Goal: Transaction & Acquisition: Download file/media

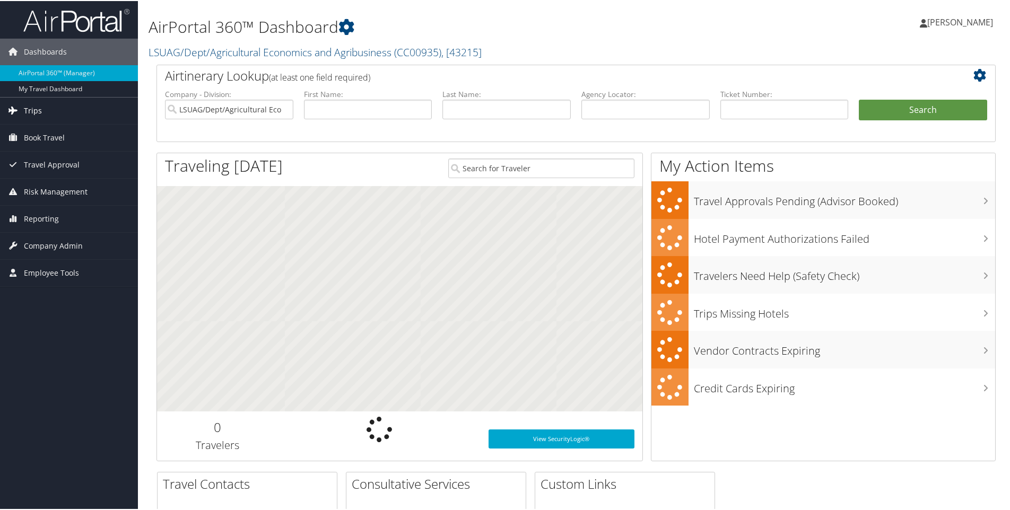
click at [39, 114] on span "Trips" at bounding box center [33, 109] width 18 height 27
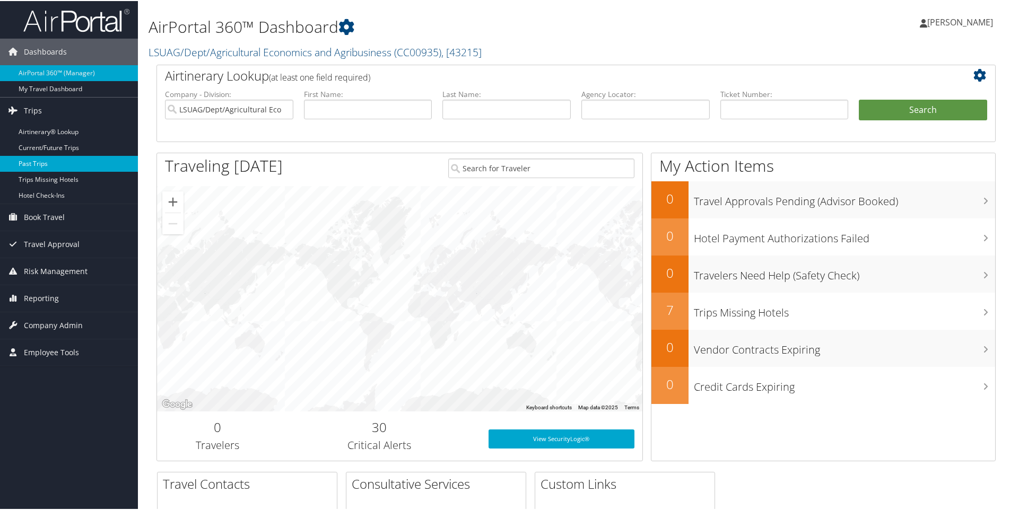
click at [42, 165] on link "Past Trips" at bounding box center [69, 163] width 138 height 16
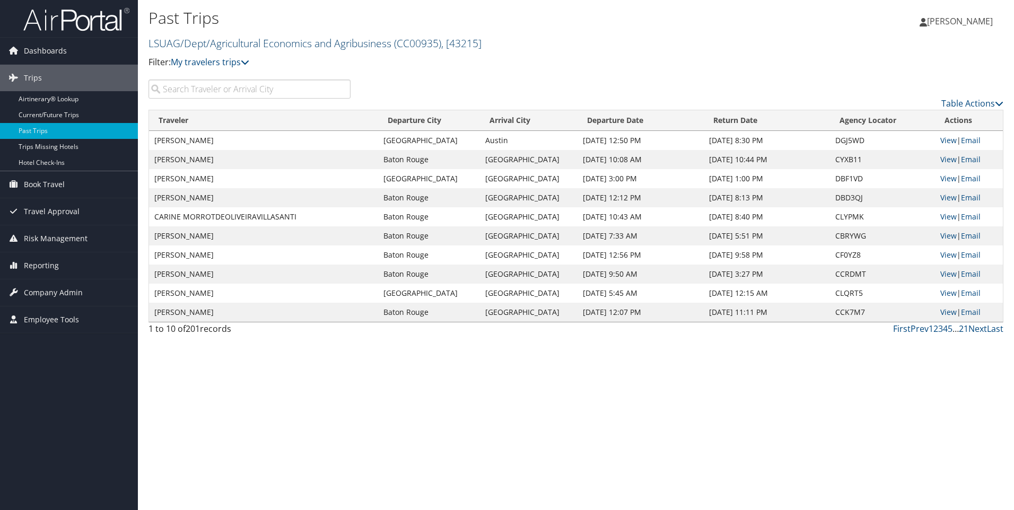
click at [295, 42] on link "LSUAG/Dept/Agricultural Economics and Agribusiness ( CC00935 ) , [ 43215 ]" at bounding box center [314, 43] width 333 height 14
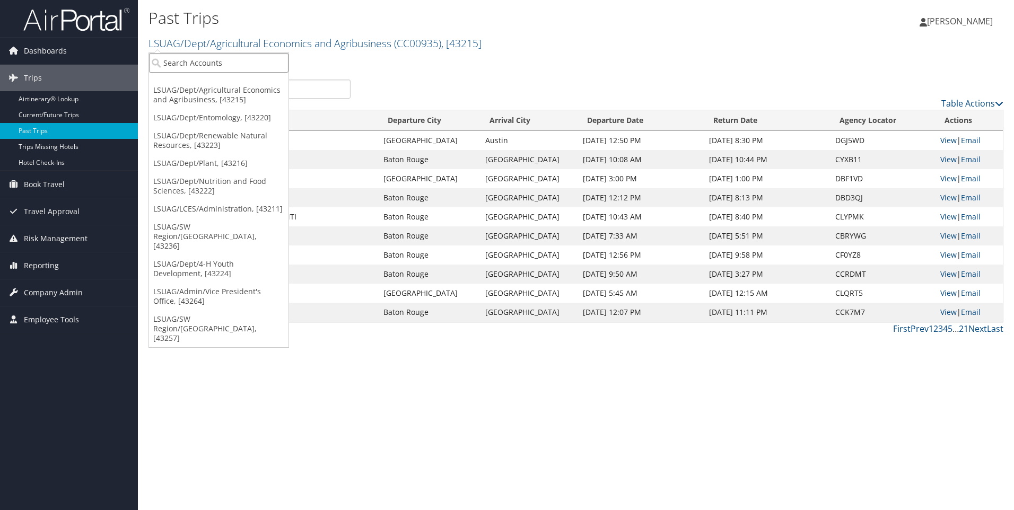
click at [245, 65] on input "search" at bounding box center [218, 63] width 139 height 20
type input "cc00940"
click at [233, 92] on div "Account" at bounding box center [250, 92] width 214 height 10
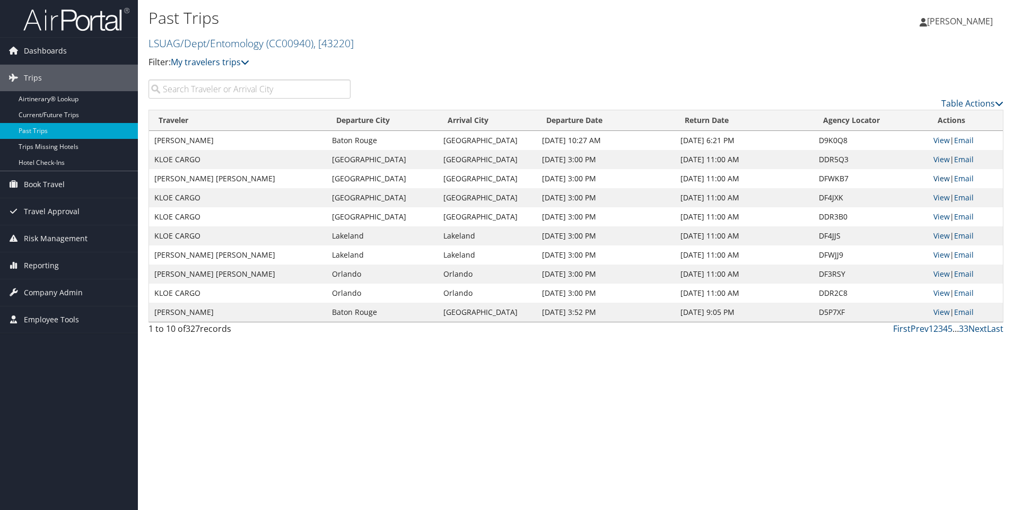
click at [942, 177] on link "View" at bounding box center [941, 178] width 16 height 10
click at [941, 253] on link "View" at bounding box center [941, 255] width 16 height 10
click at [936, 273] on link "View" at bounding box center [941, 274] width 16 height 10
click at [977, 331] on link "Next" at bounding box center [977, 329] width 19 height 12
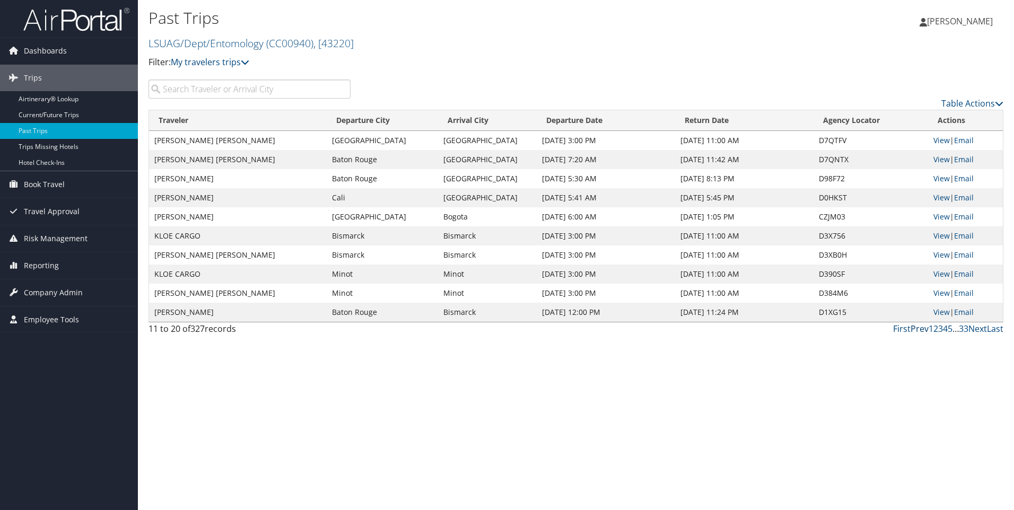
click at [912, 332] on link "Prev" at bounding box center [919, 329] width 18 height 12
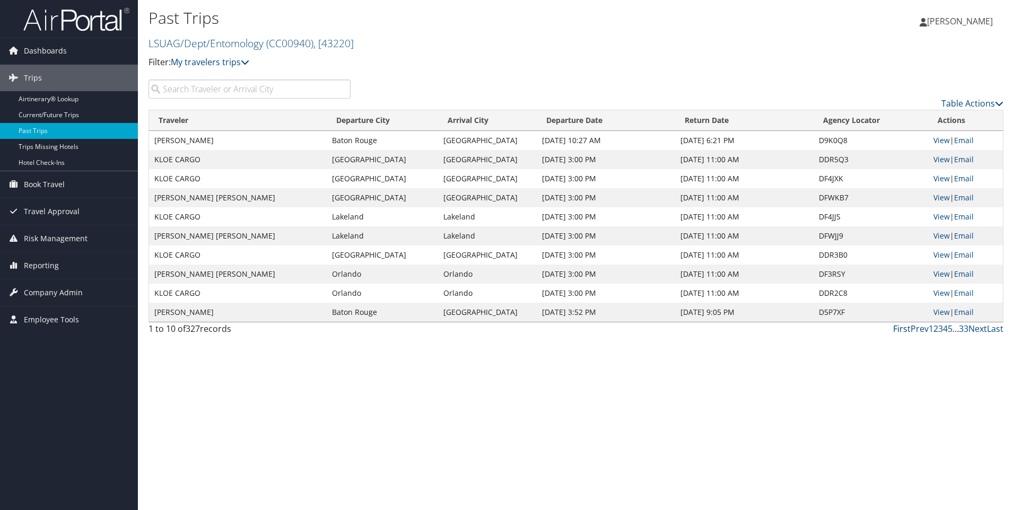
click at [905, 332] on link "First" at bounding box center [901, 329] width 17 height 12
click at [977, 332] on link "Next" at bounding box center [977, 329] width 19 height 12
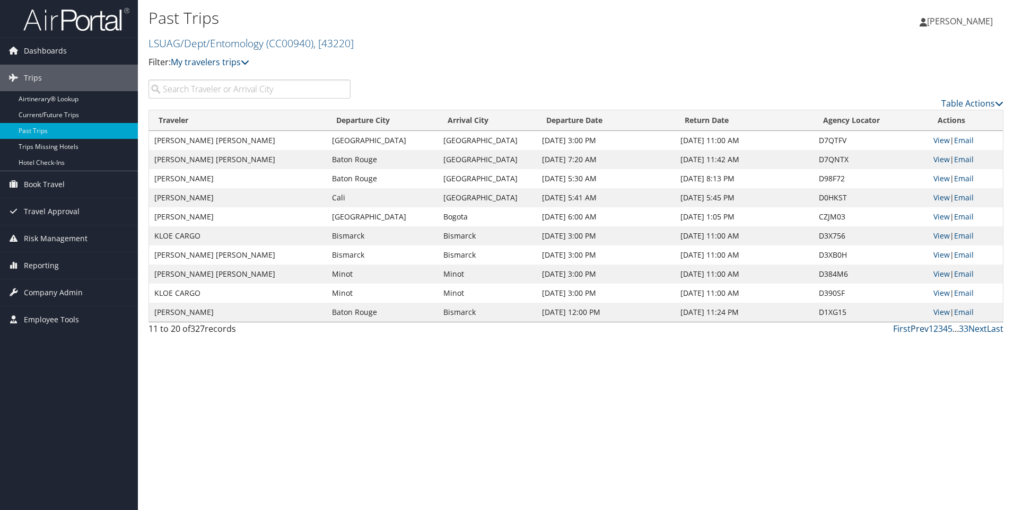
click at [920, 331] on link "Prev" at bounding box center [919, 329] width 18 height 12
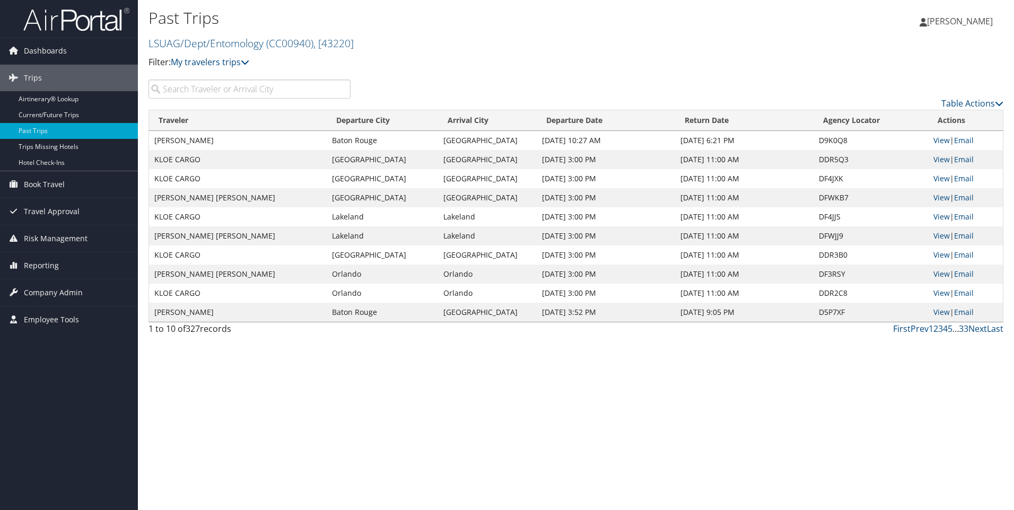
click at [942, 26] on span "[PERSON_NAME]" at bounding box center [960, 21] width 66 height 12
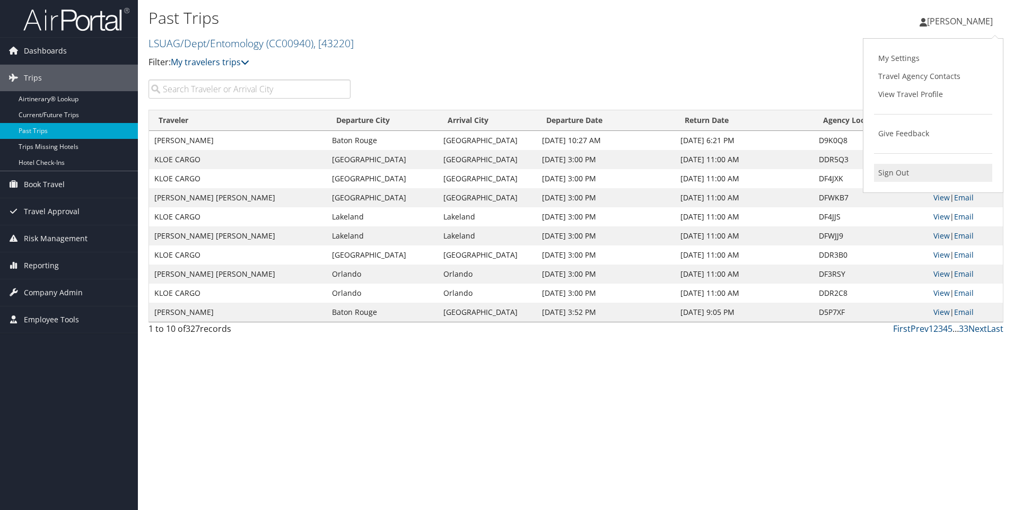
click at [887, 174] on link "Sign Out" at bounding box center [933, 173] width 118 height 18
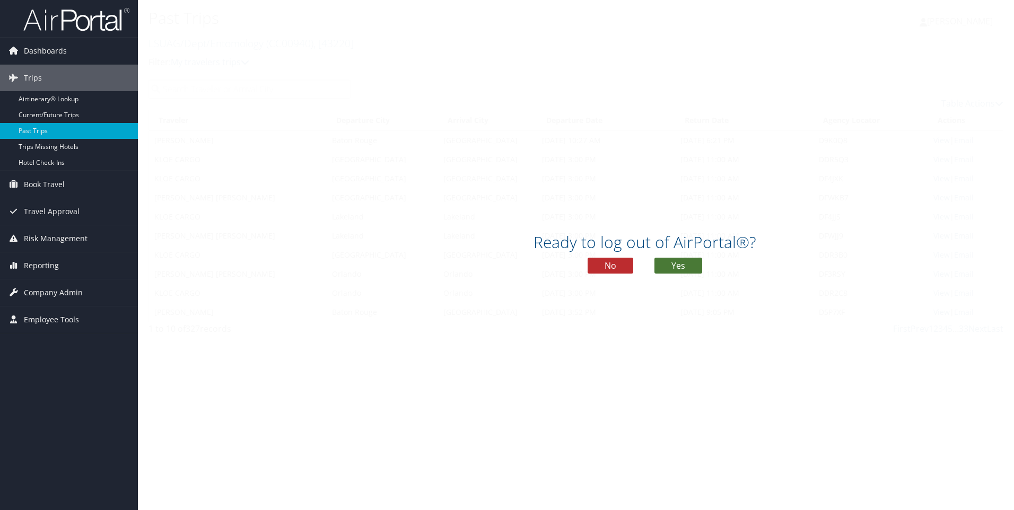
click at [674, 264] on button "Yes" at bounding box center [678, 266] width 48 height 16
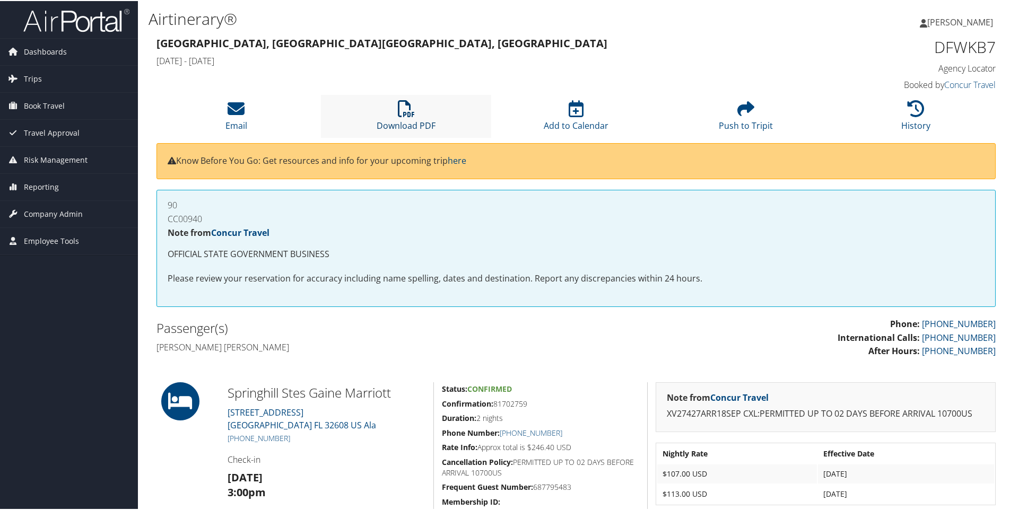
click at [402, 114] on icon at bounding box center [406, 107] width 17 height 17
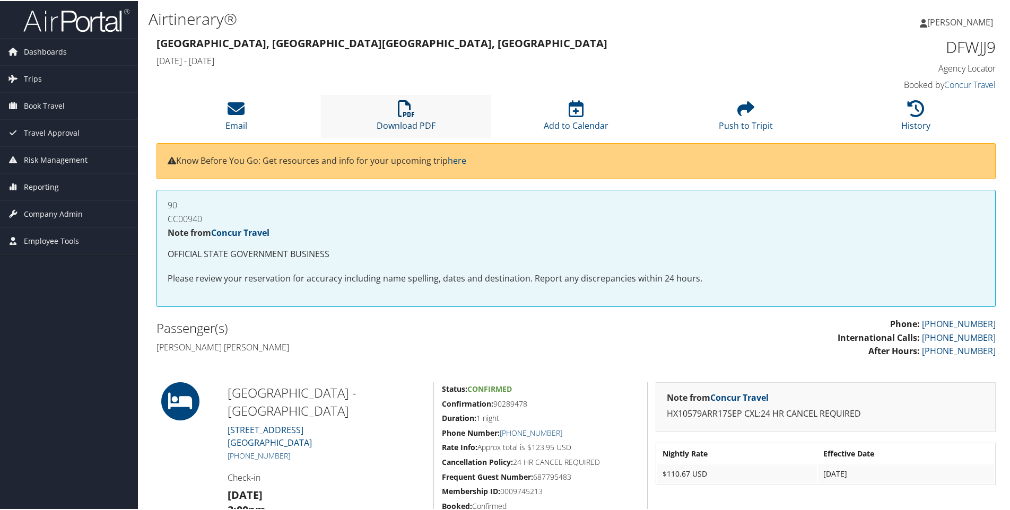
click at [398, 113] on icon at bounding box center [406, 107] width 17 height 17
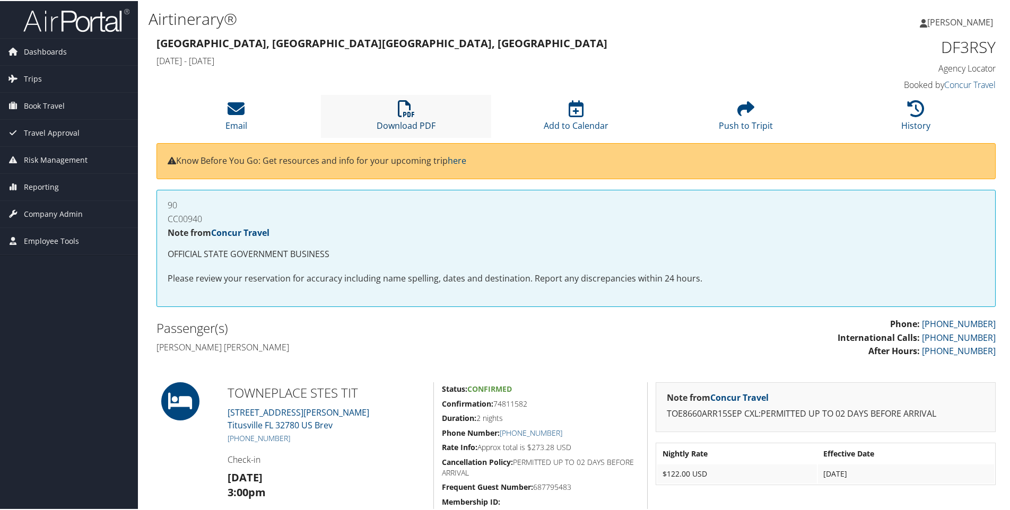
click at [418, 126] on link "Download PDF" at bounding box center [405, 117] width 59 height 25
